Goal: Check status

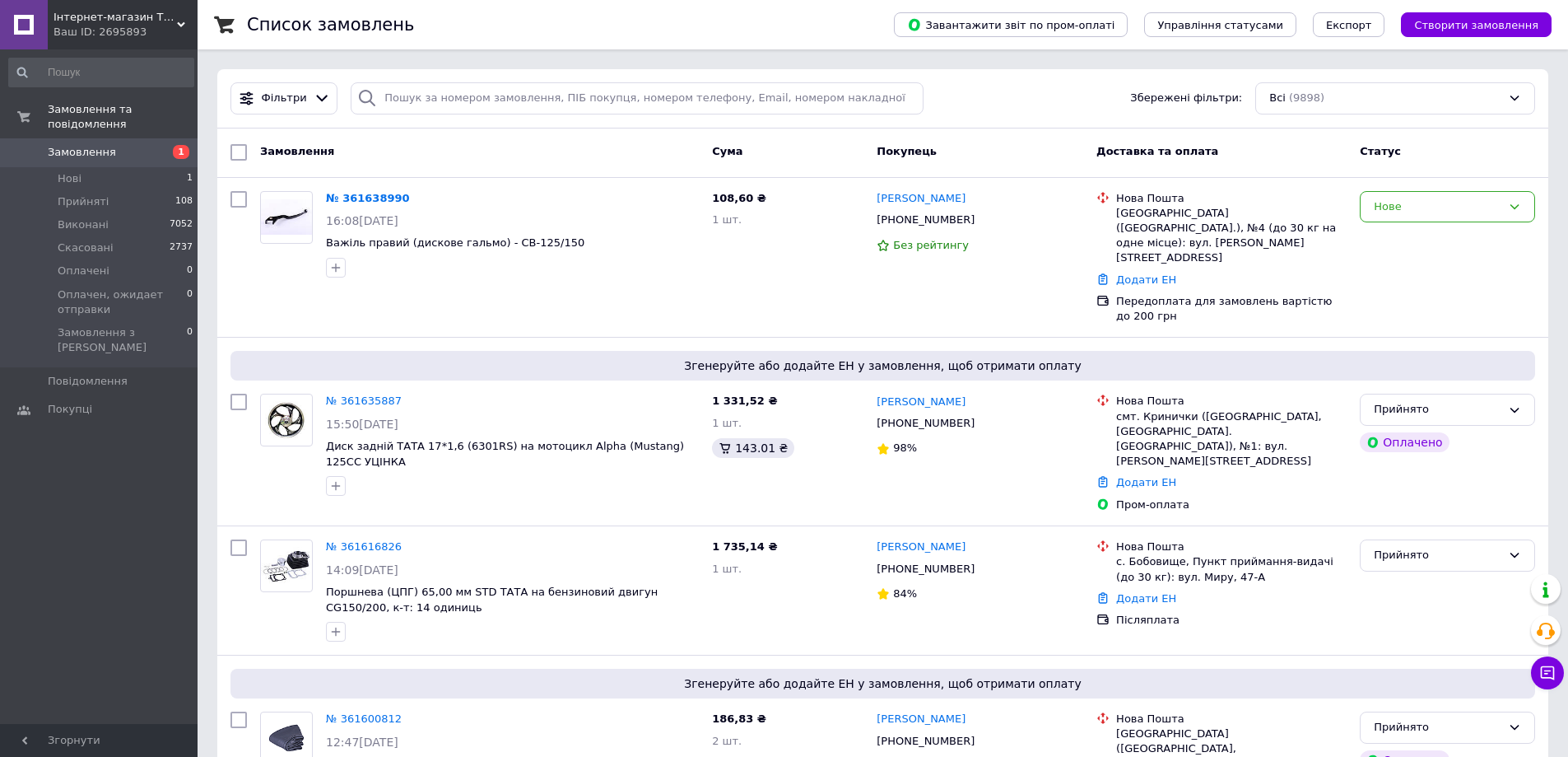
click at [539, 33] on div "Список замовлень" at bounding box center [554, 25] width 614 height 49
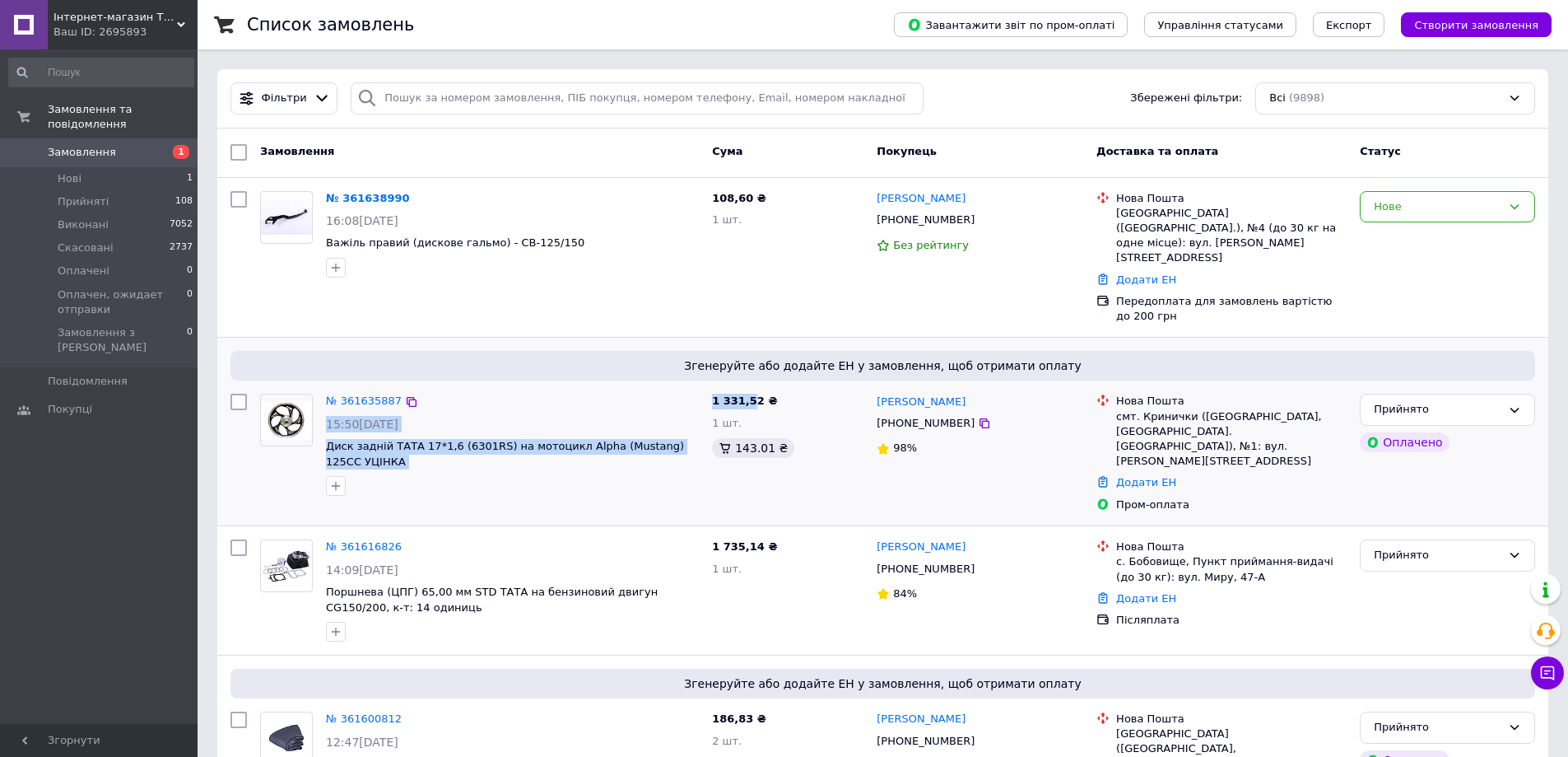
drag, startPoint x: 702, startPoint y: 373, endPoint x: 746, endPoint y: 370, distance: 44.1
click at [746, 387] on div "№ 361635887 15:50, 12.09.2025 Диск задній ТАТА 17*1,6 (6301RS) на мотоцикл Alph…" at bounding box center [882, 453] width 1318 height 132
drag, startPoint x: 754, startPoint y: 369, endPoint x: 713, endPoint y: 372, distance: 41.1
click at [713, 394] on span "1 331,52 ₴" at bounding box center [745, 401] width 65 height 13
copy span "1 331,52"
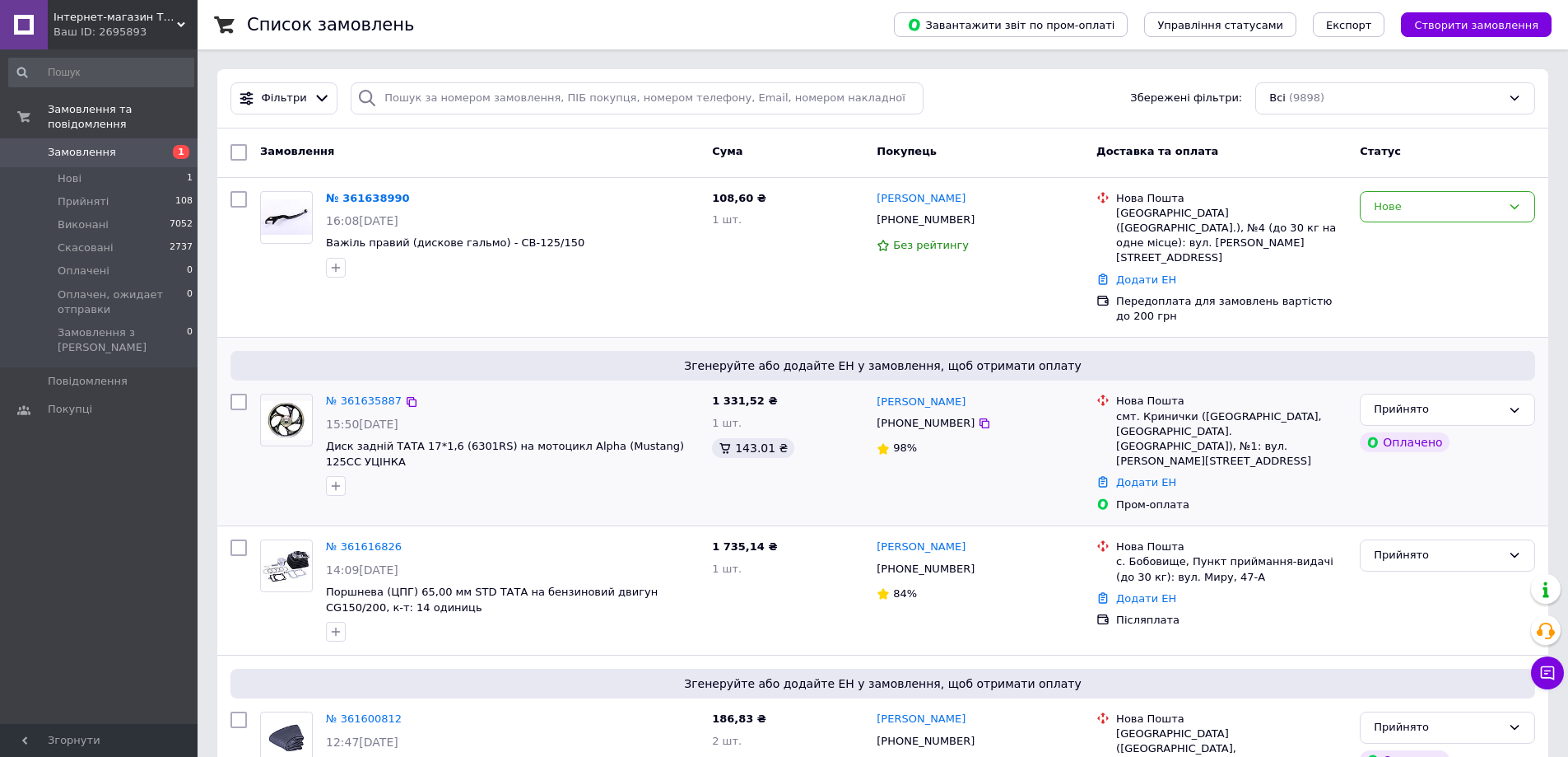
click at [661, 392] on div "№ 361635887" at bounding box center [512, 401] width 376 height 19
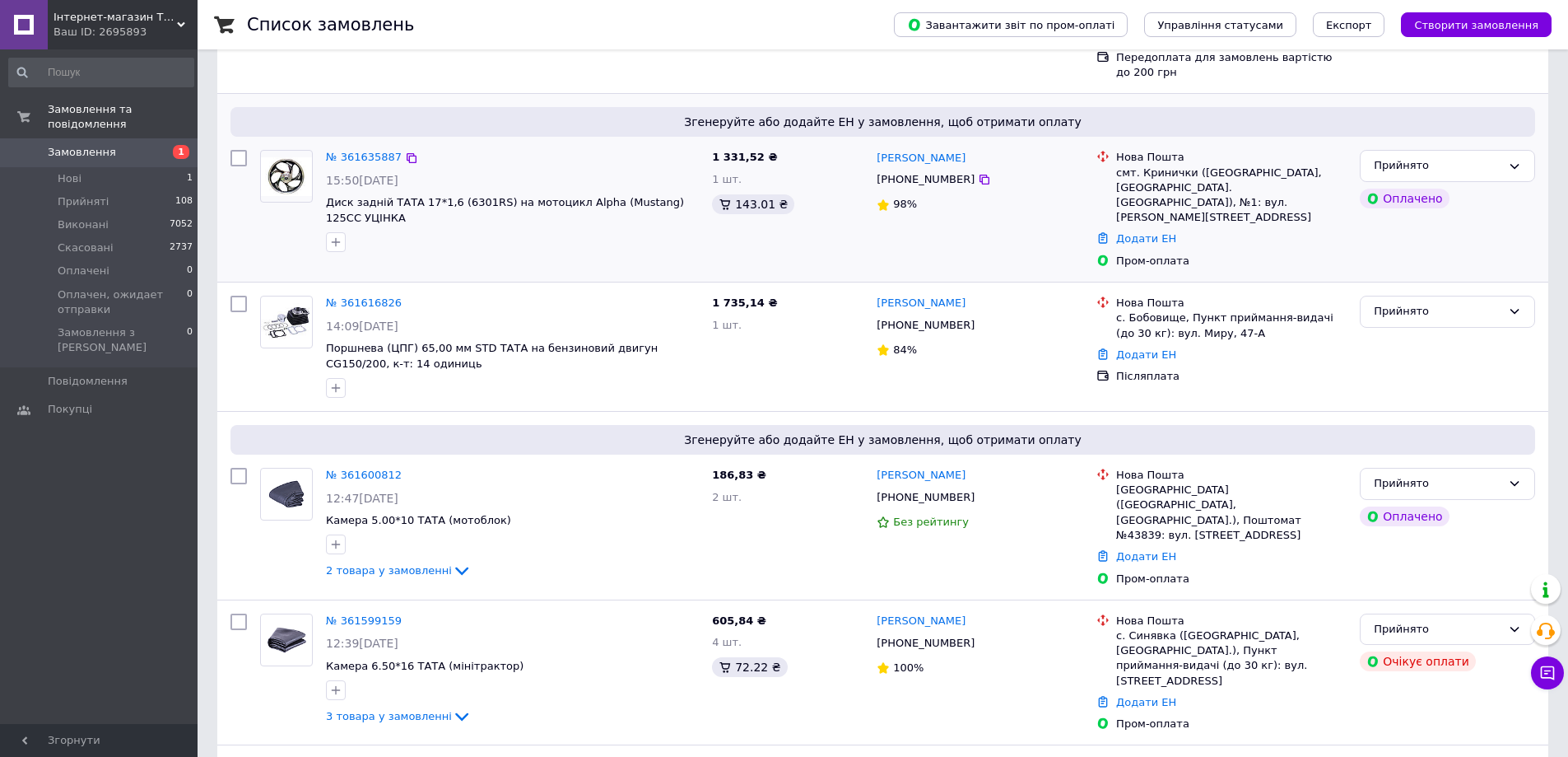
scroll to position [247, 0]
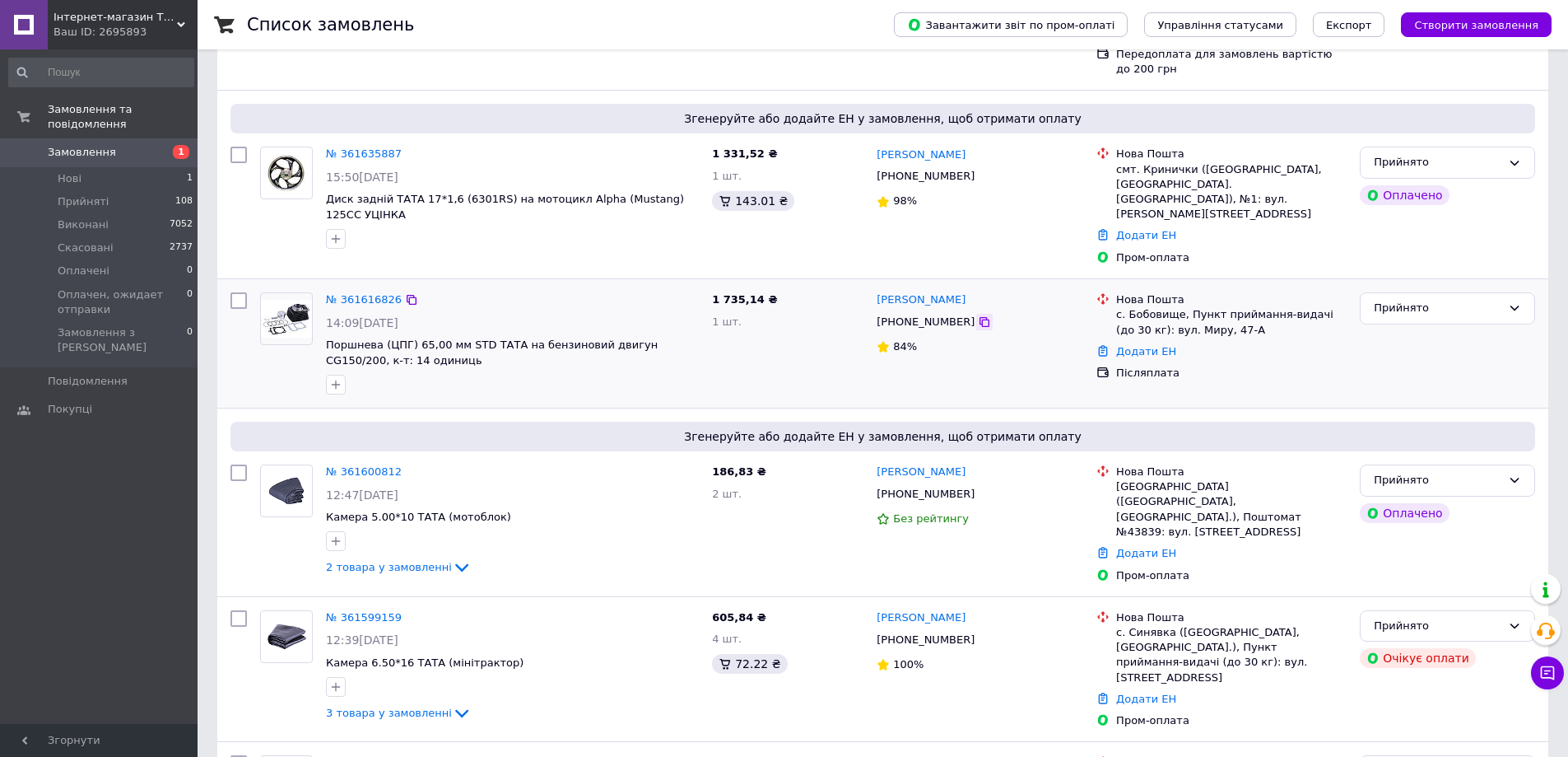
click at [979, 317] on icon at bounding box center [984, 322] width 10 height 10
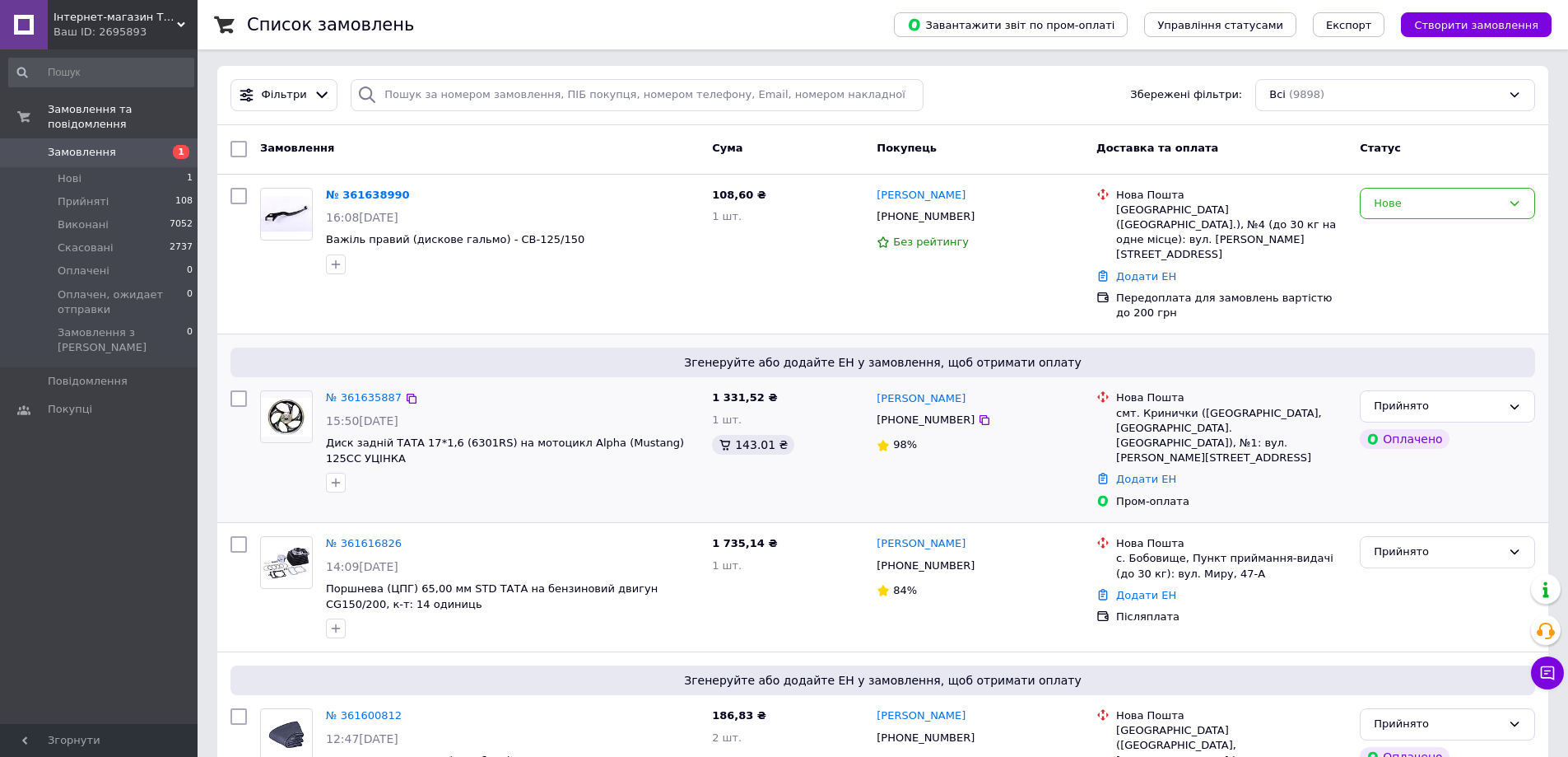
scroll to position [0, 0]
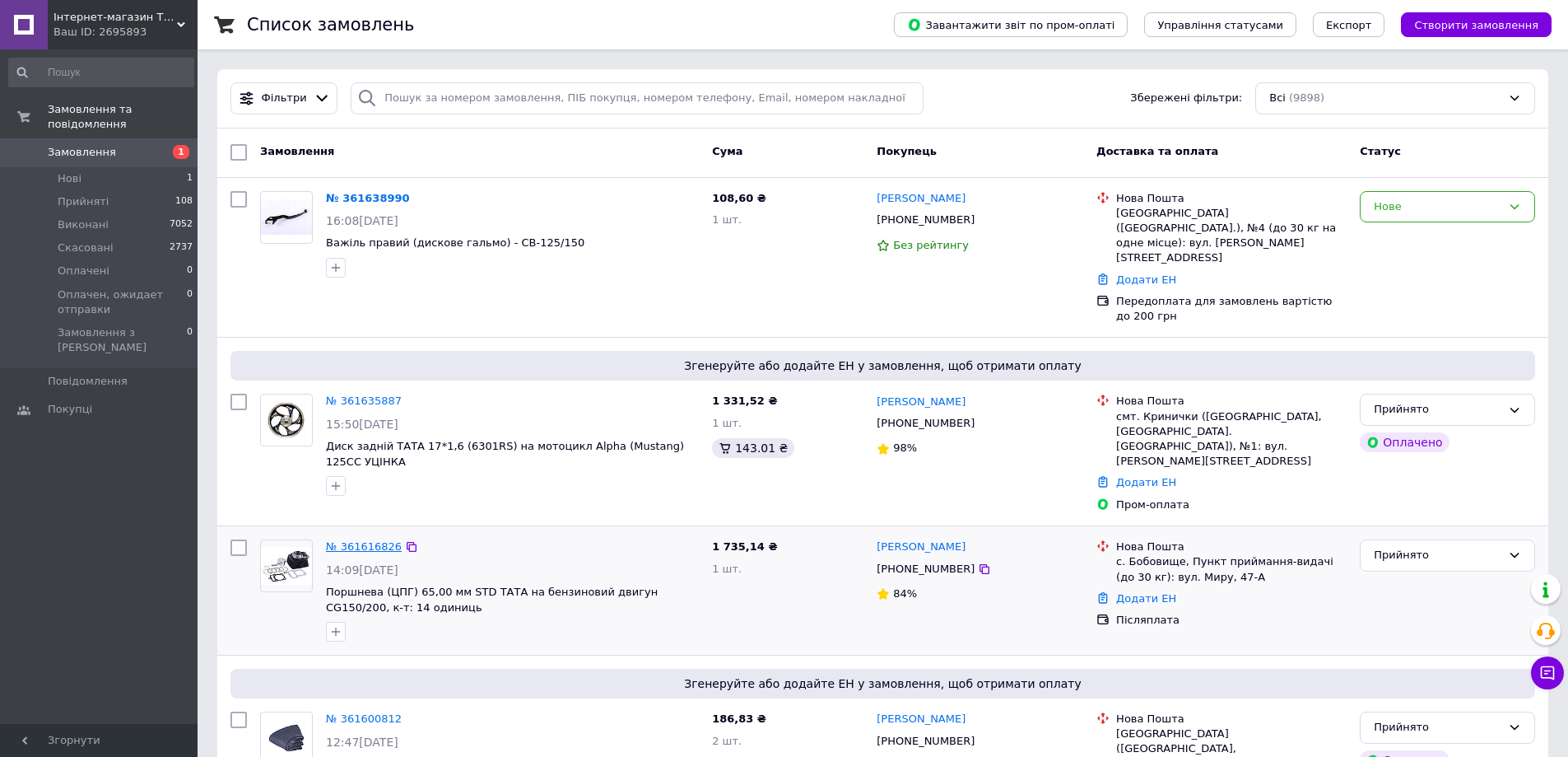
drag, startPoint x: 332, startPoint y: 504, endPoint x: 346, endPoint y: 493, distance: 17.8
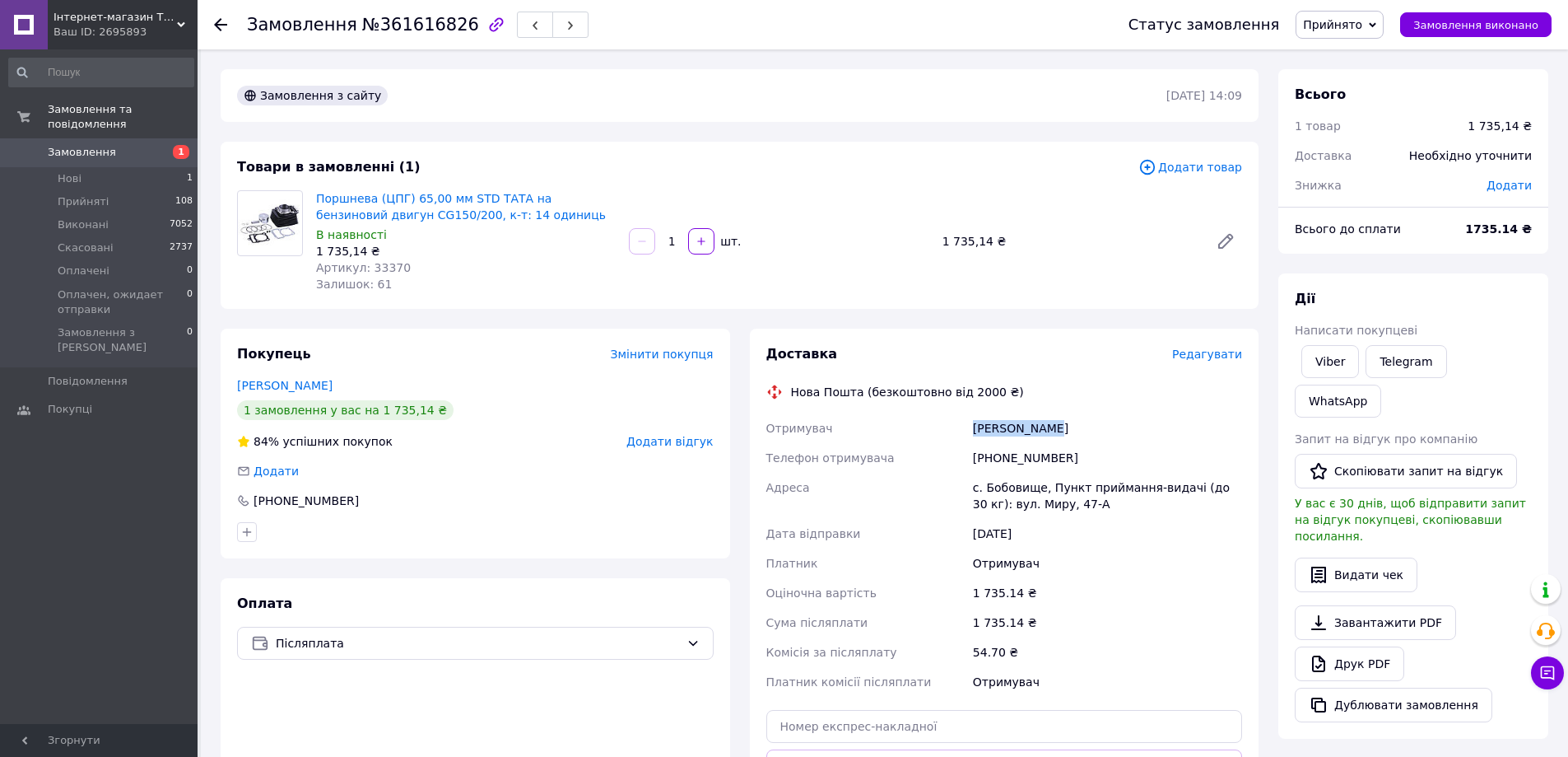
drag, startPoint x: 1036, startPoint y: 416, endPoint x: 1060, endPoint y: 415, distance: 24.0
click at [1060, 415] on div "Отримувач Лавтнер Юлія Телефон отримувача +380500614541 Адреса с. Бобовище, Пун…" at bounding box center [1005, 555] width 483 height 284
copy div "Отримувач Лавтнер Юлія"
click at [654, 149] on div "Товари в замовленні (1) Додати товар Поршнева (ЦПГ) 65,00 мм STD ТАТА на бензин…" at bounding box center [739, 225] width 1038 height 167
click at [1331, 357] on link "Viber" at bounding box center [1330, 362] width 57 height 33
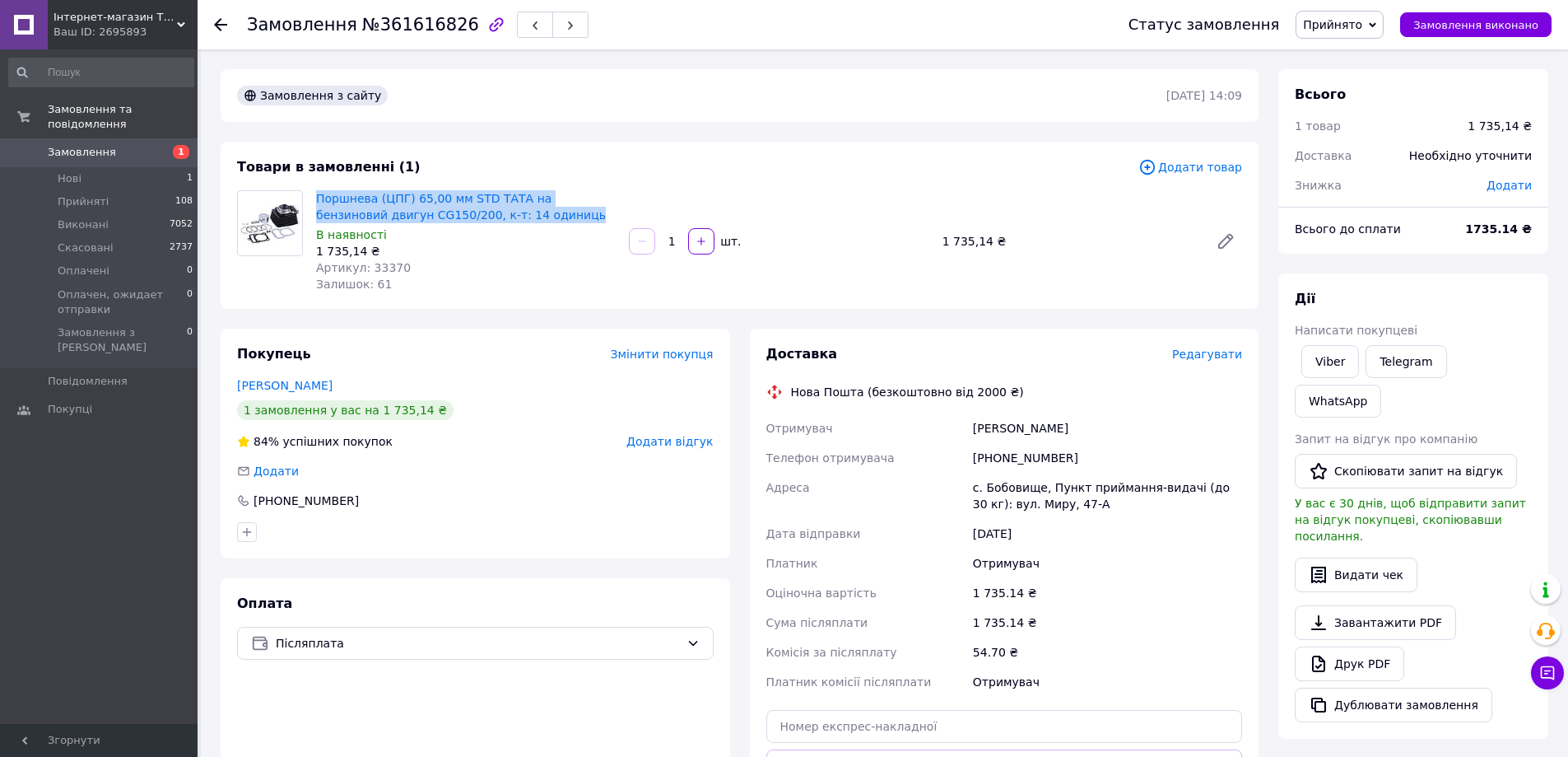
drag, startPoint x: 527, startPoint y: 214, endPoint x: 315, endPoint y: 199, distance: 212.5
click at [315, 199] on div "Поршнева (ЦПГ) 65,00 мм STD ТАТА на бензиновий двигун СG150/200, к-т: 14 одиниц…" at bounding box center [466, 242] width 313 height 109
copy link "Поршнева (ЦПГ) 65,00 мм STD ТАТА на бензиновий двигун СG150/200, к-т: 14 одиниць"
click at [325, 729] on div "Оплата Післяплата" at bounding box center [475, 724] width 510 height 294
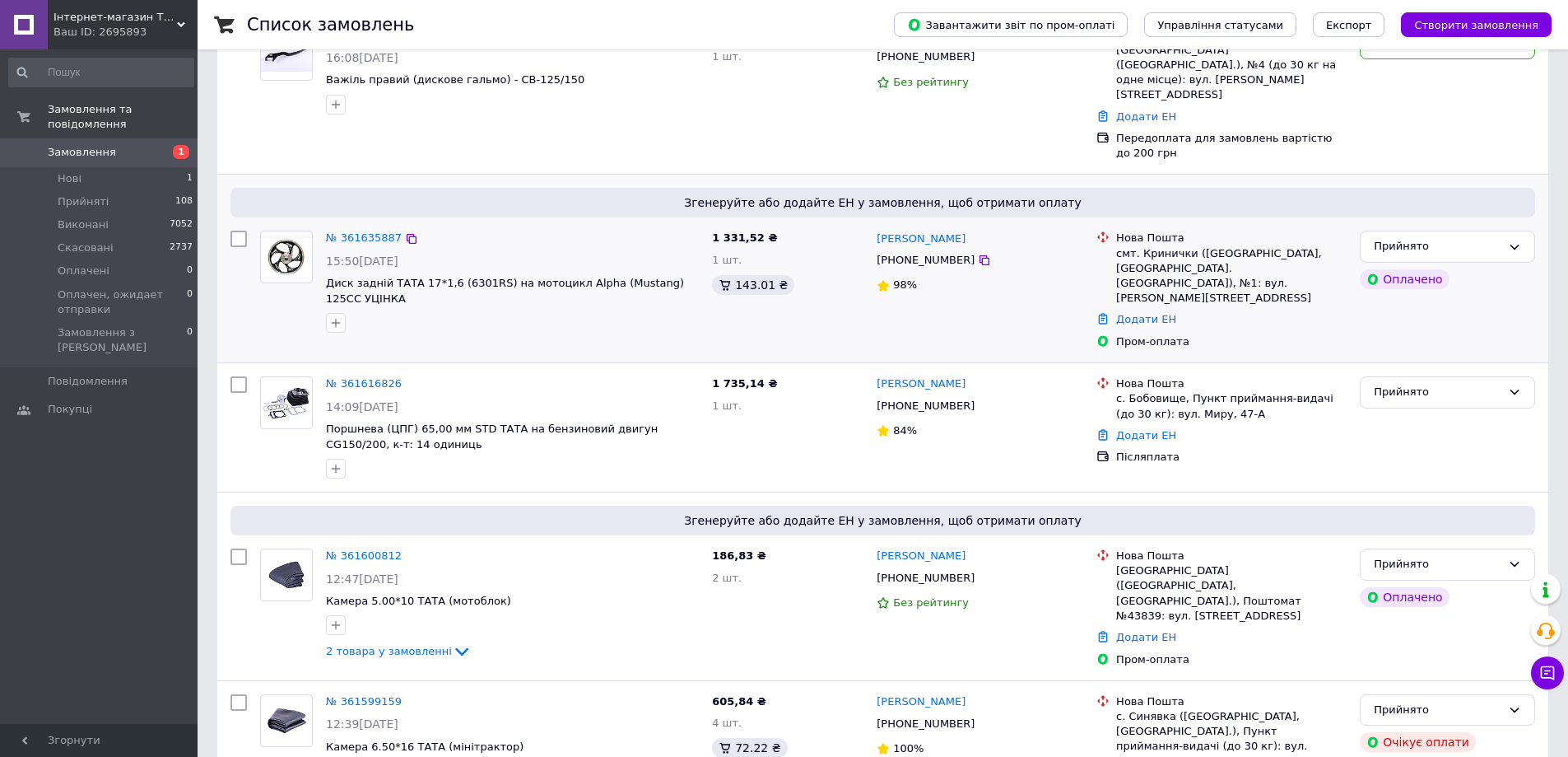
scroll to position [164, 0]
